Goal: Use online tool/utility: Utilize a website feature to perform a specific function

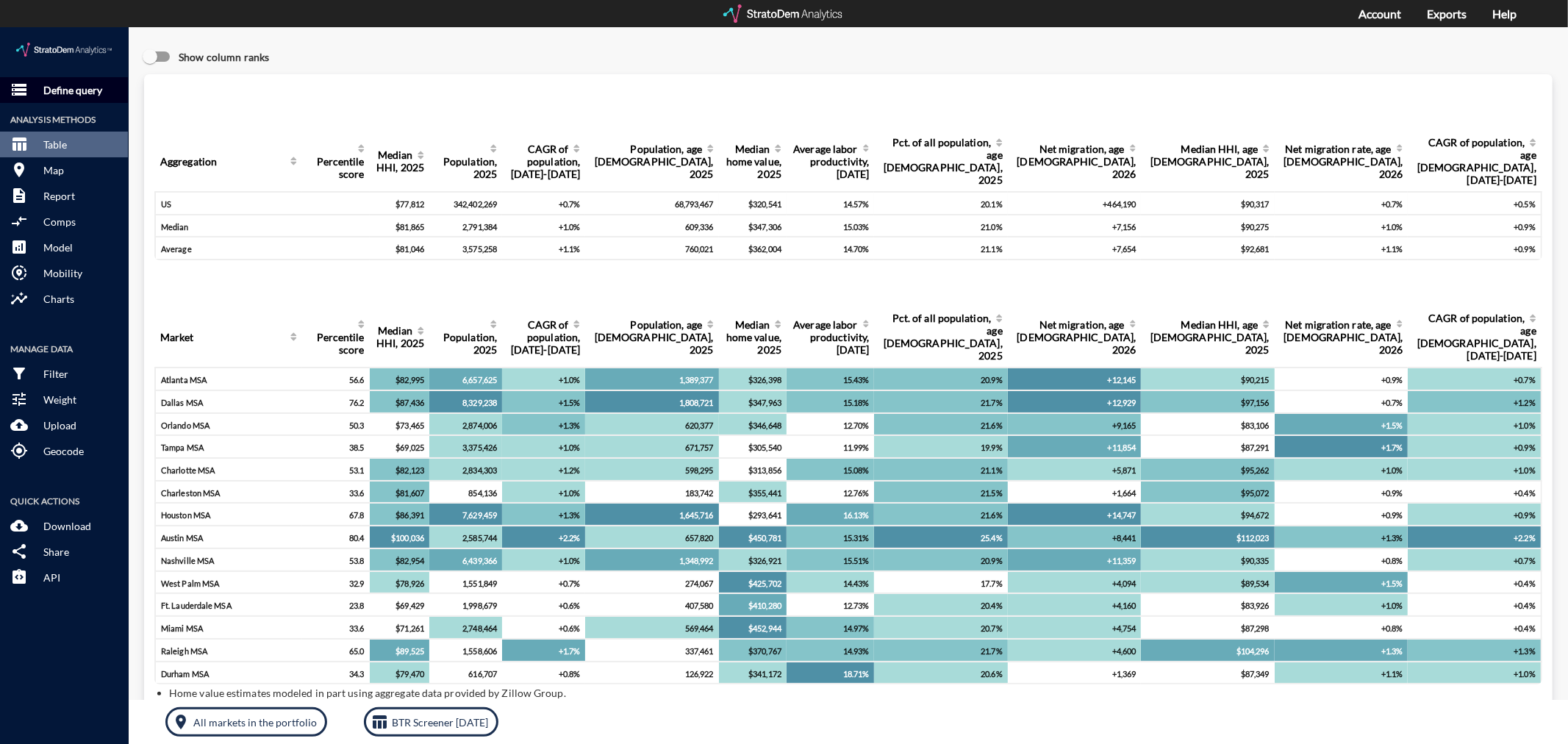
click p "Define query"
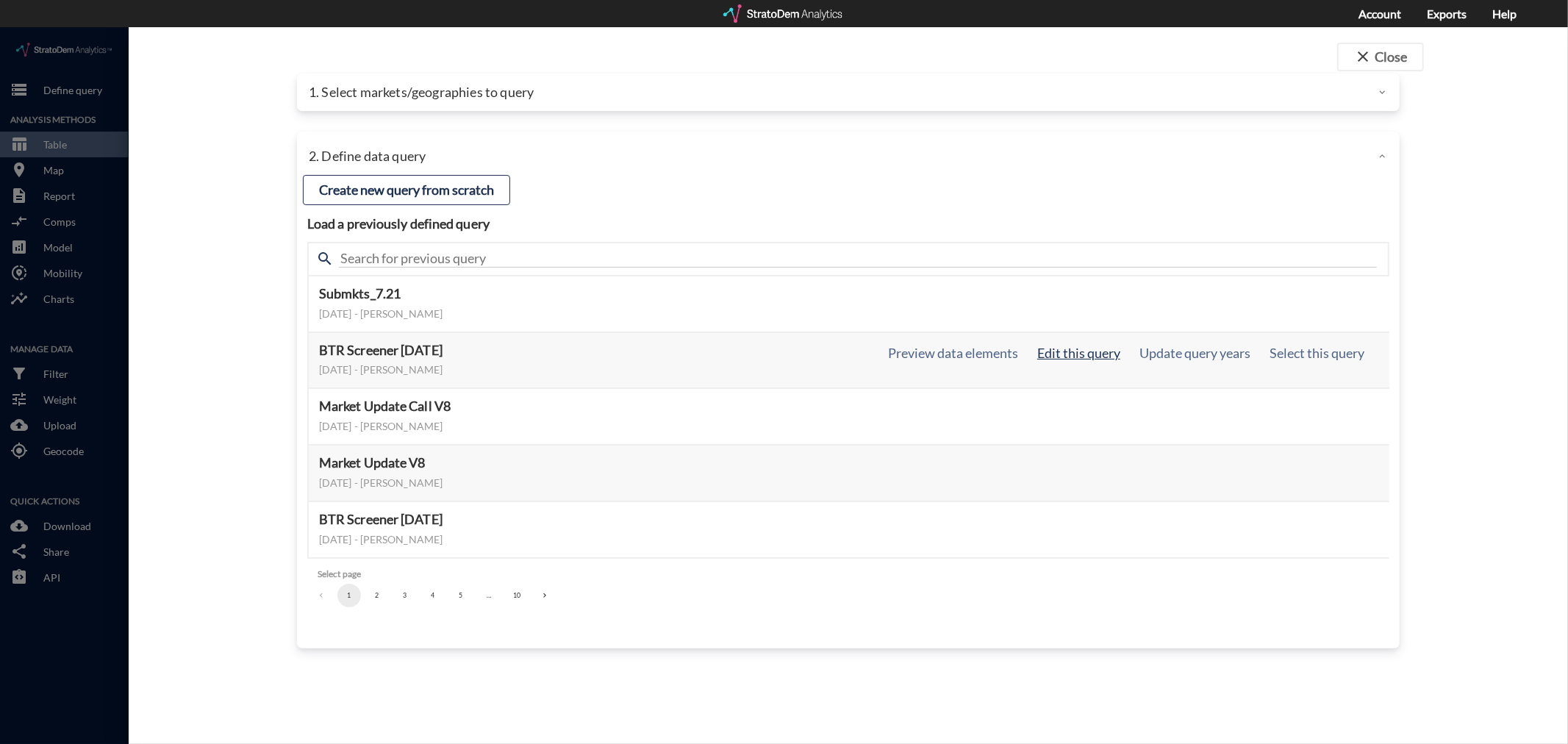
click button "Edit this query"
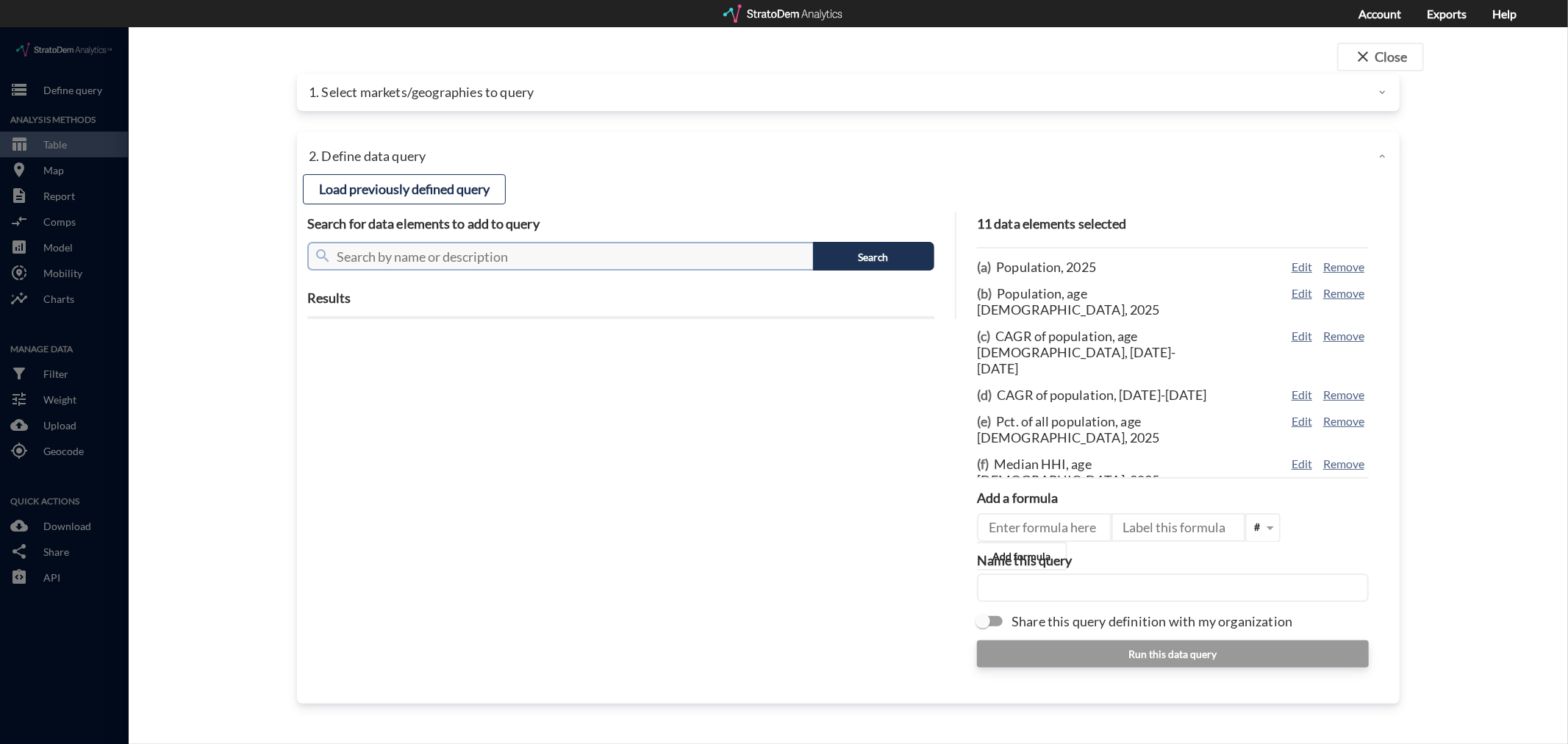
click input "text"
type input "permit"
click button "Search"
click p "Macroeconomics"
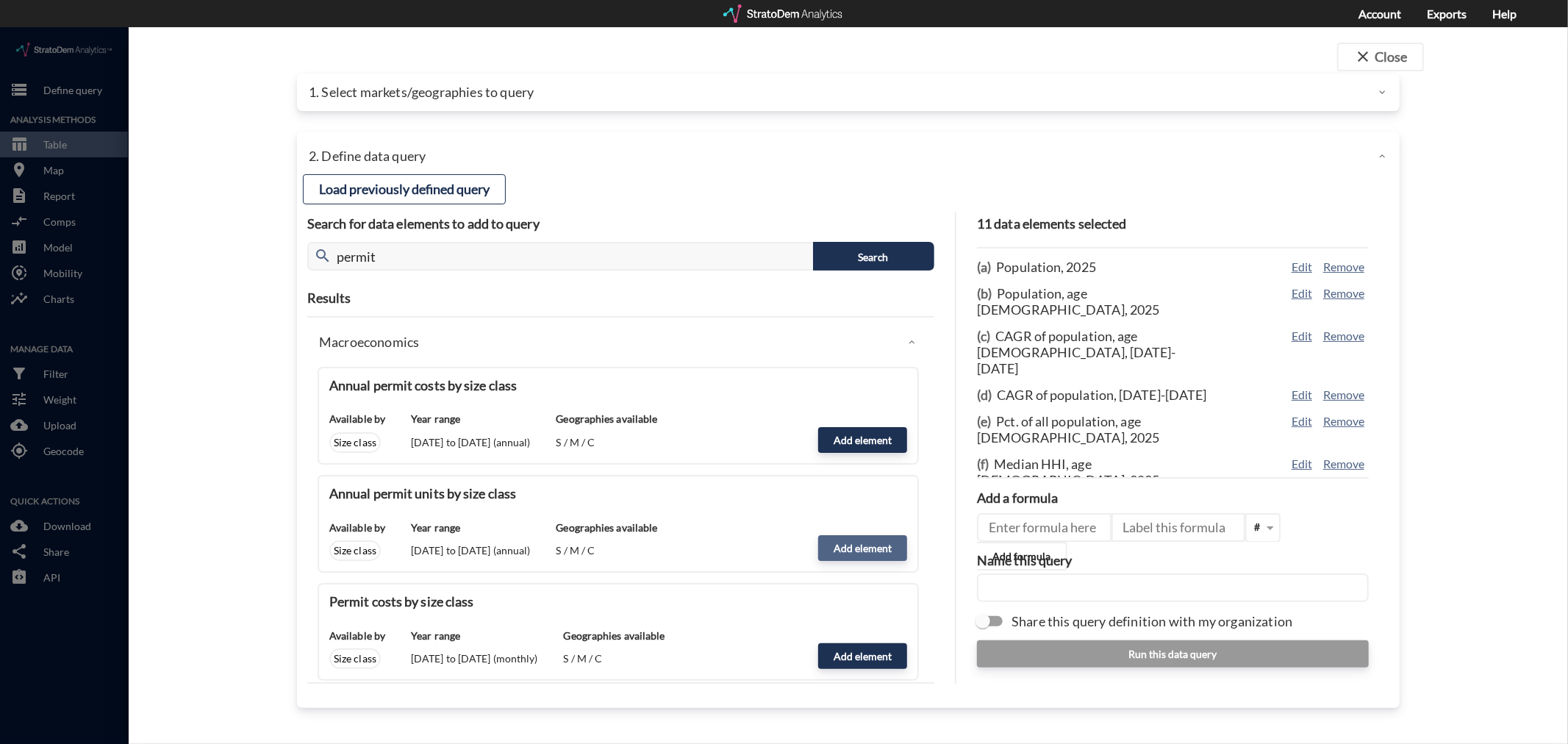
click button "Add element"
type input "MACROECONOMICS"
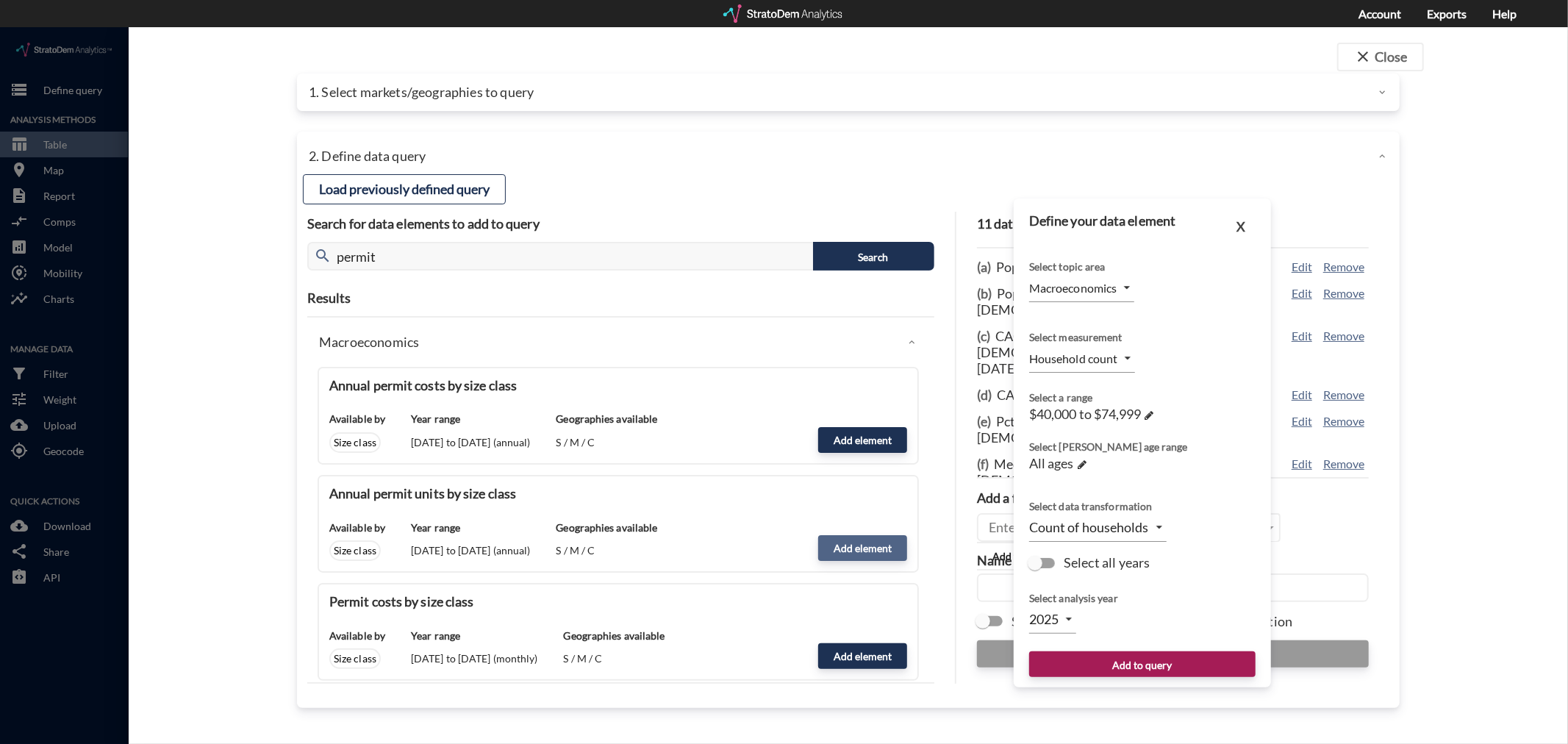
type input "PERMITS_UNITS_ANNUAL"
type input "2023"
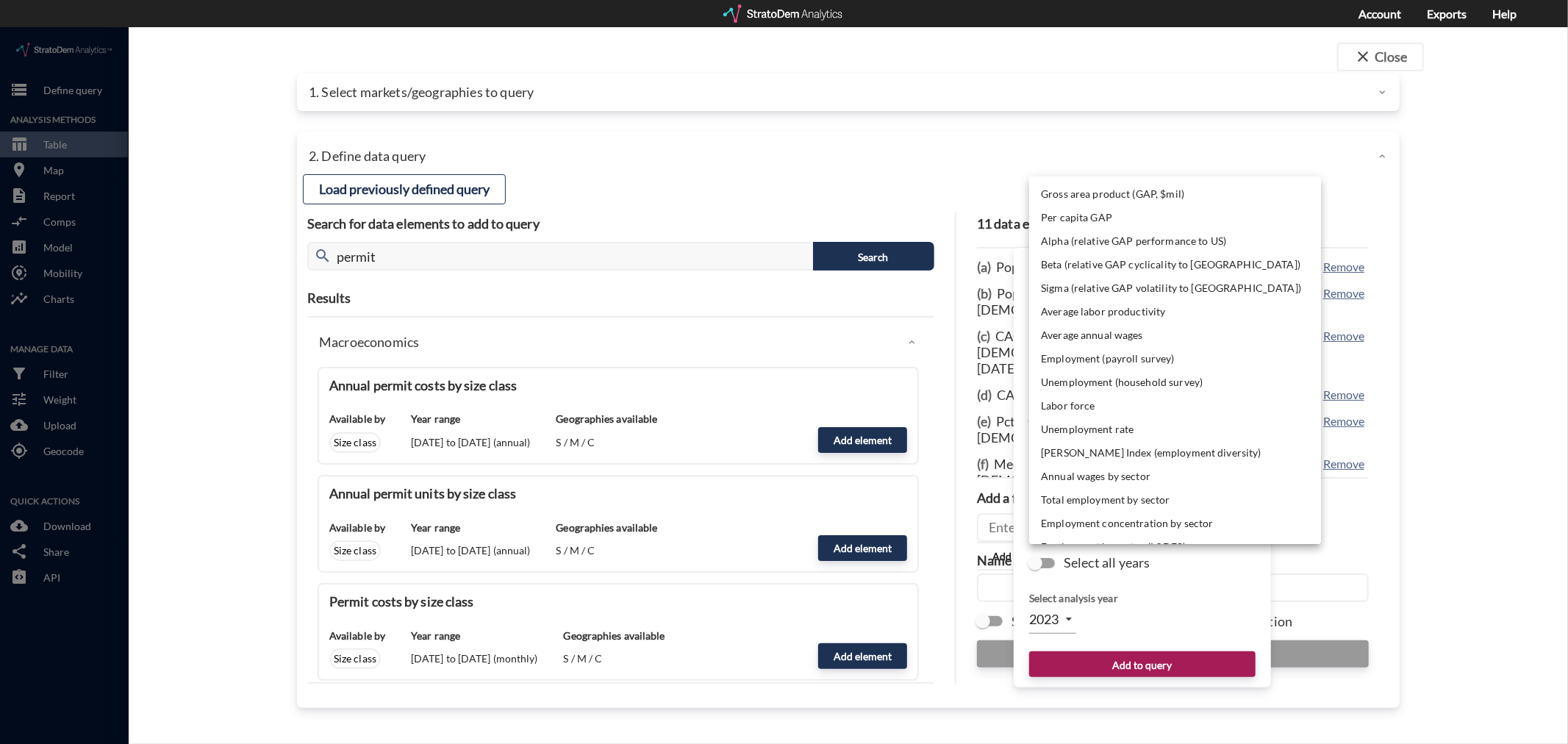
click body "/vantagepoint/us/-1 storage Define query Analysis Methods table_chart Table roo…"
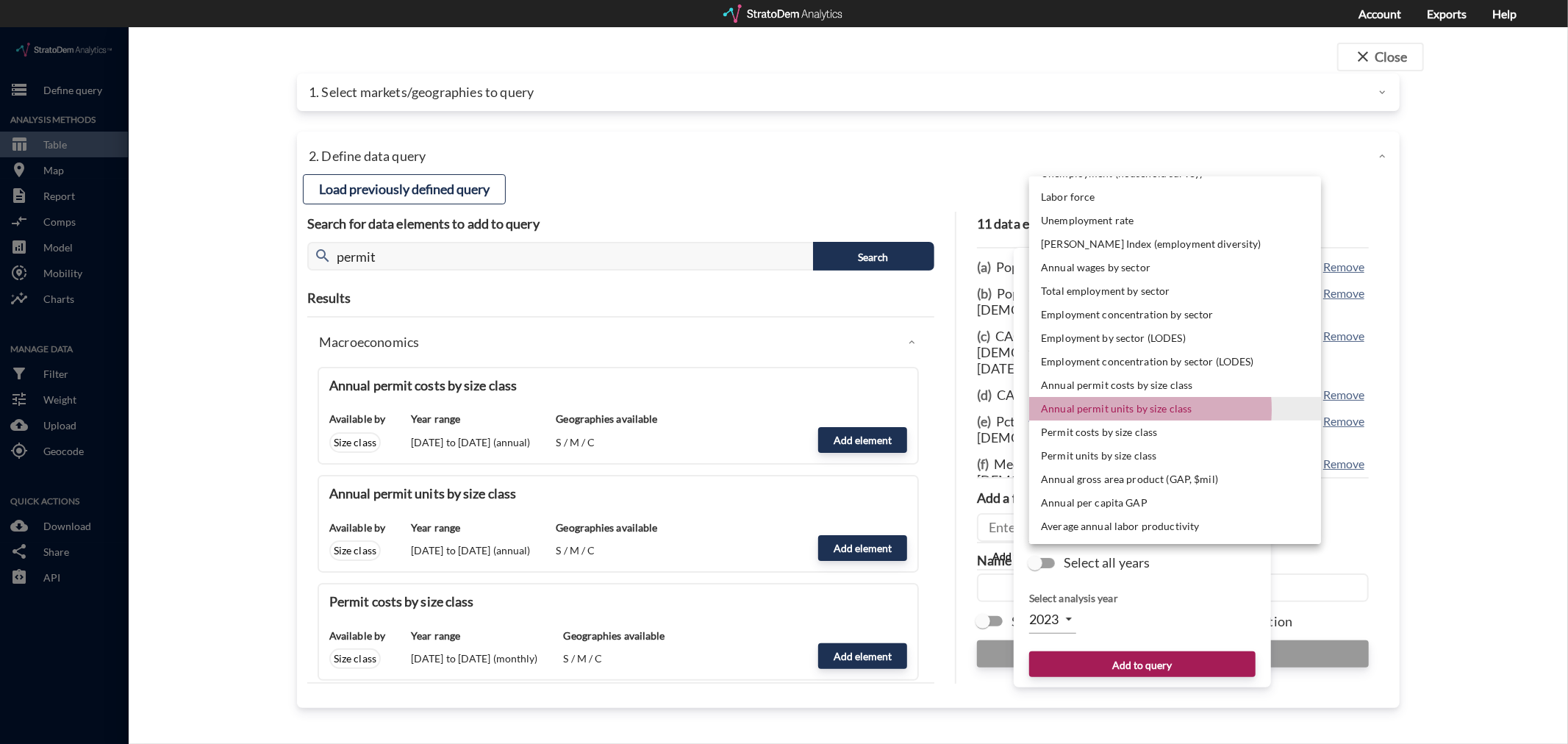
click li "Annual permit units by size class"
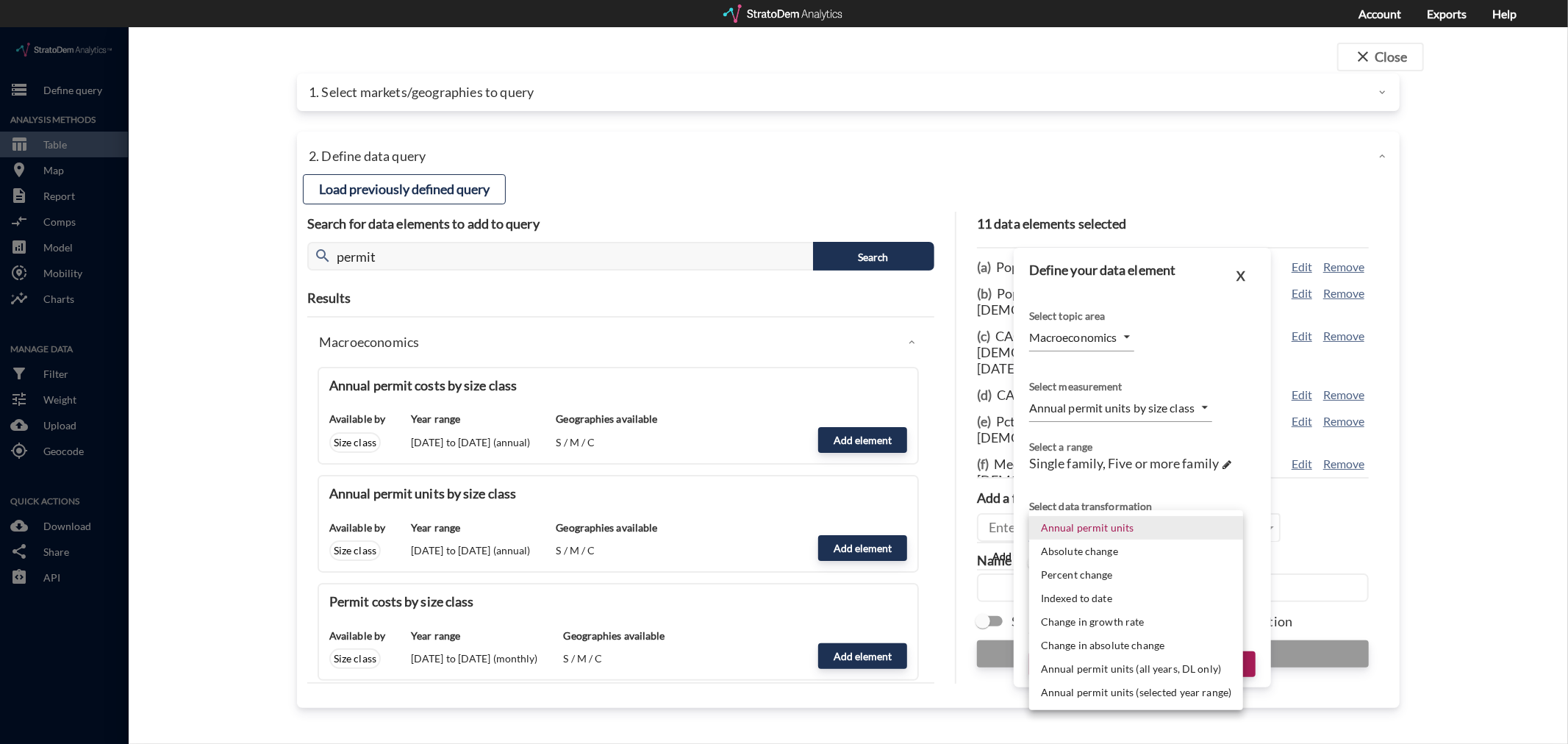
click body "/vantagepoint/us/-1 storage Define query Analysis Methods table_chart Table roo…"
click li "Annual permit units"
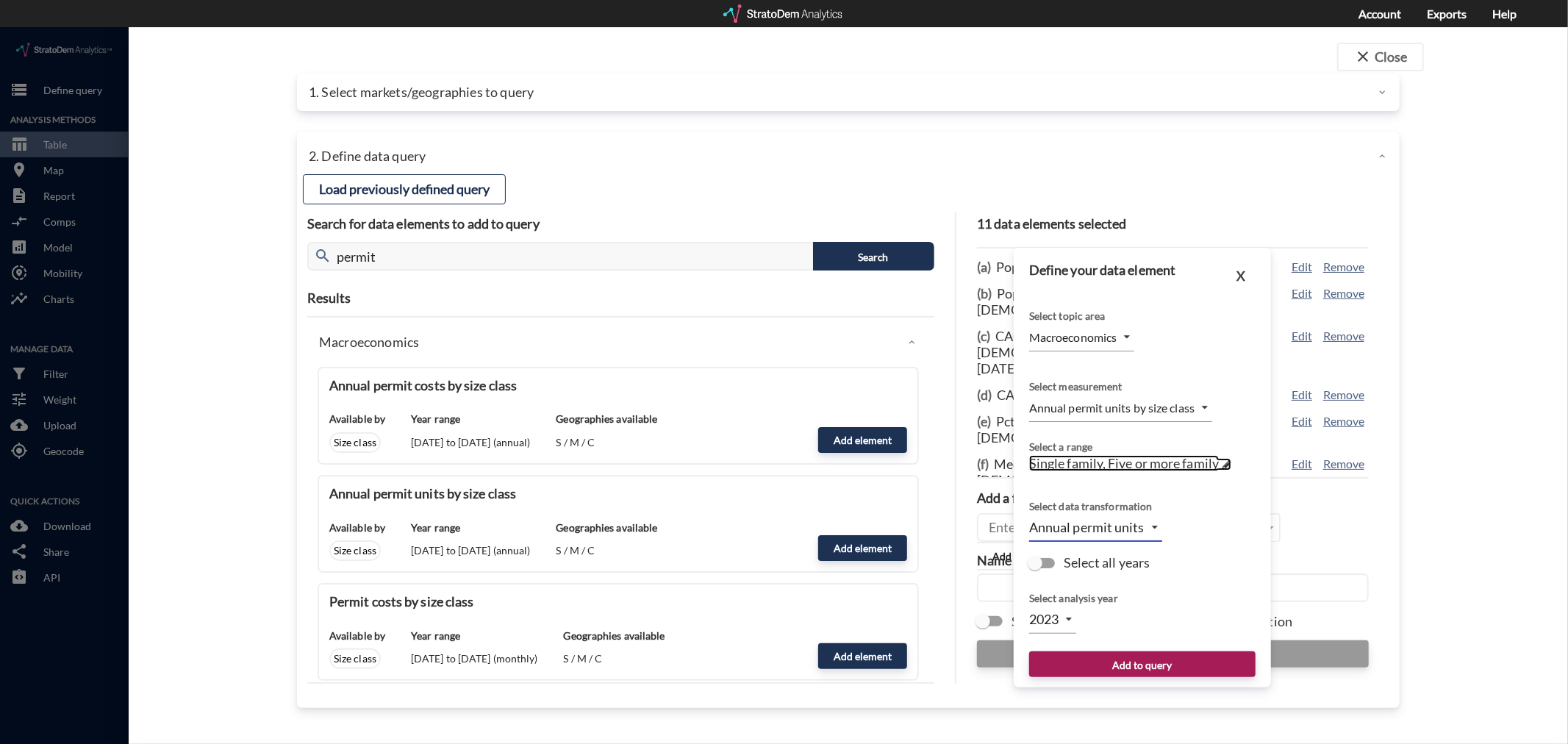
click span "Single family, Five or more family"
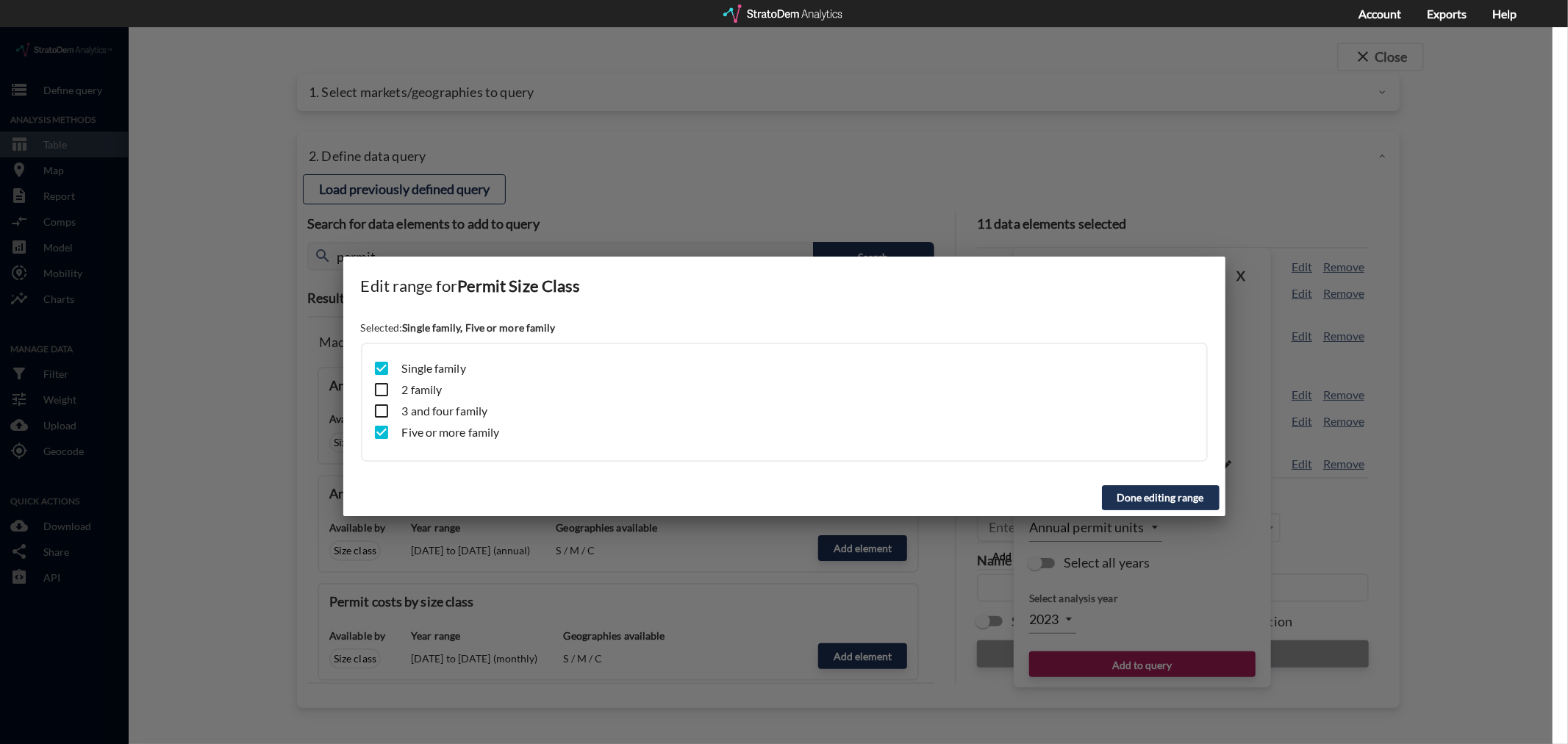
click div
click button "Done editing range"
